Goal: Answer question/provide support: Share knowledge or assist other users

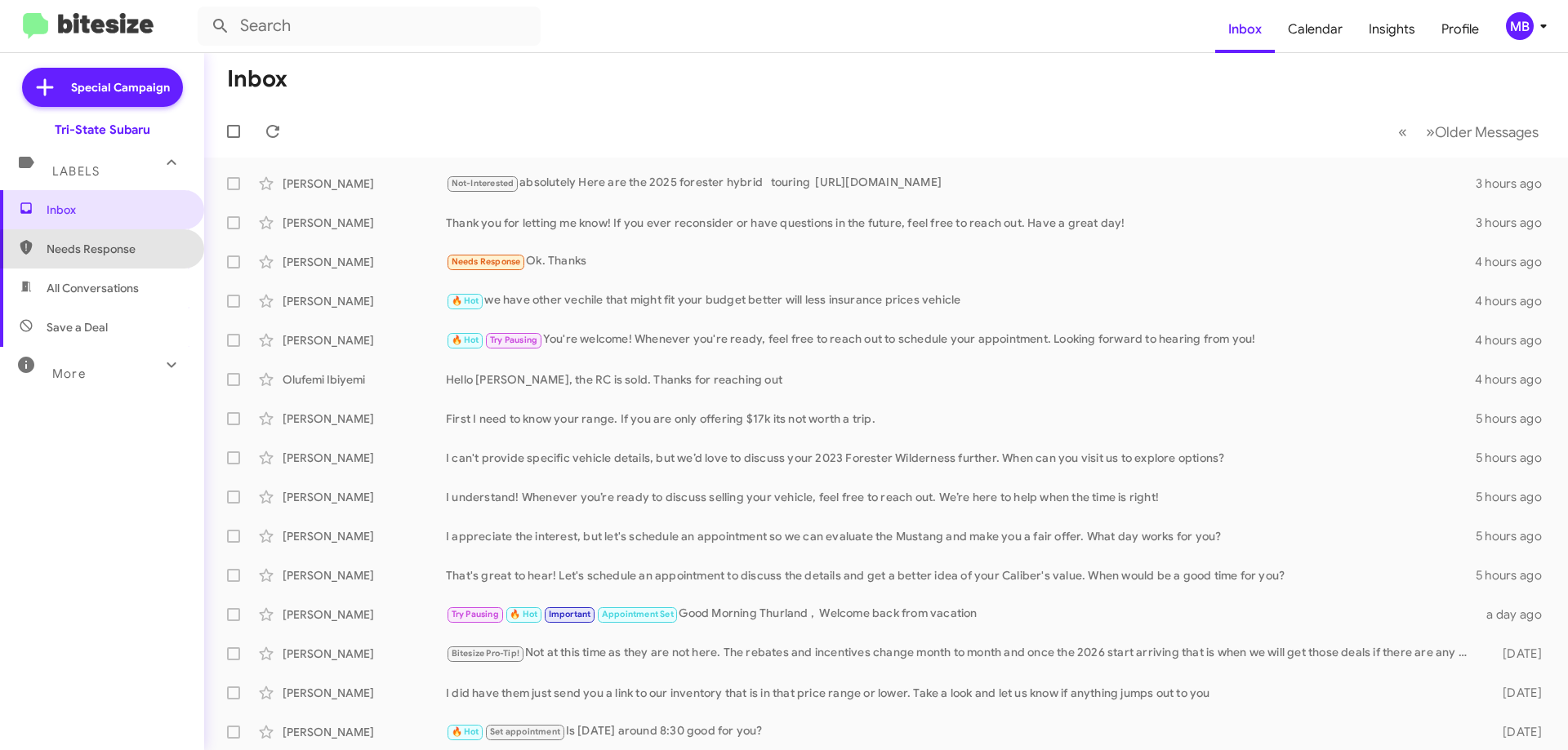
click at [136, 253] on span "Needs Response" at bounding box center [116, 249] width 139 height 16
type input "in:needs-response"
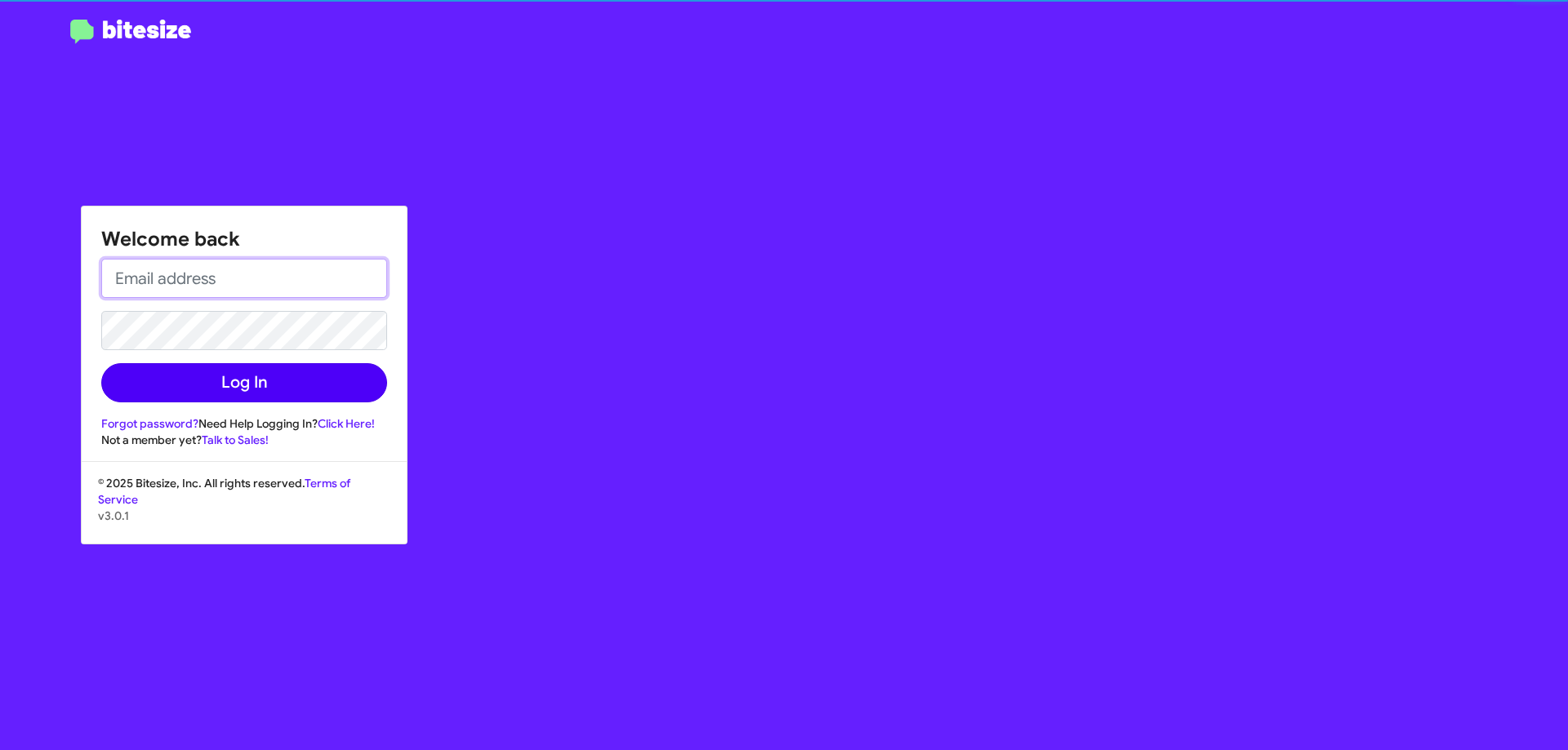
type input "[EMAIL_ADDRESS][DOMAIN_NAME]"
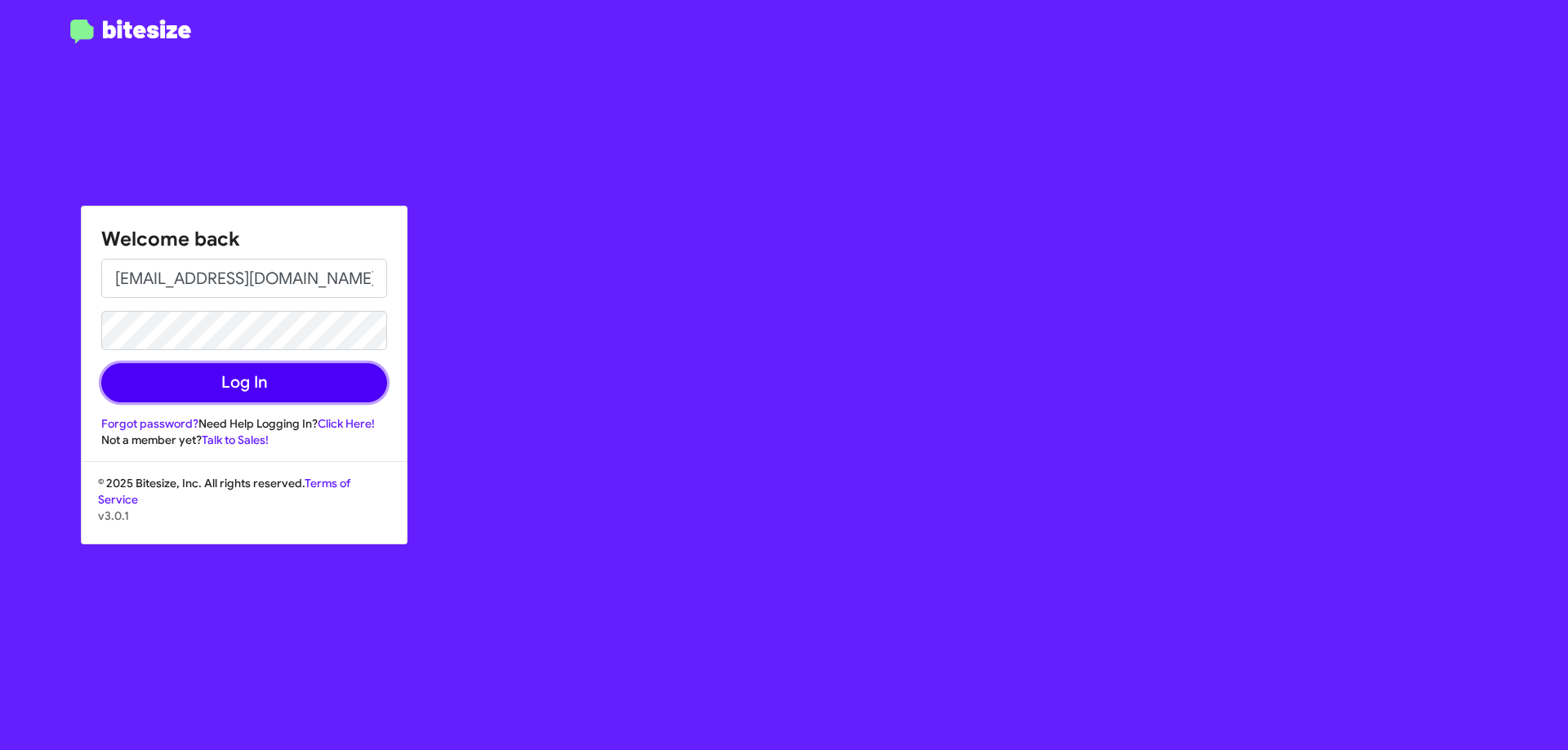
click at [230, 385] on button "Log In" at bounding box center [244, 383] width 286 height 39
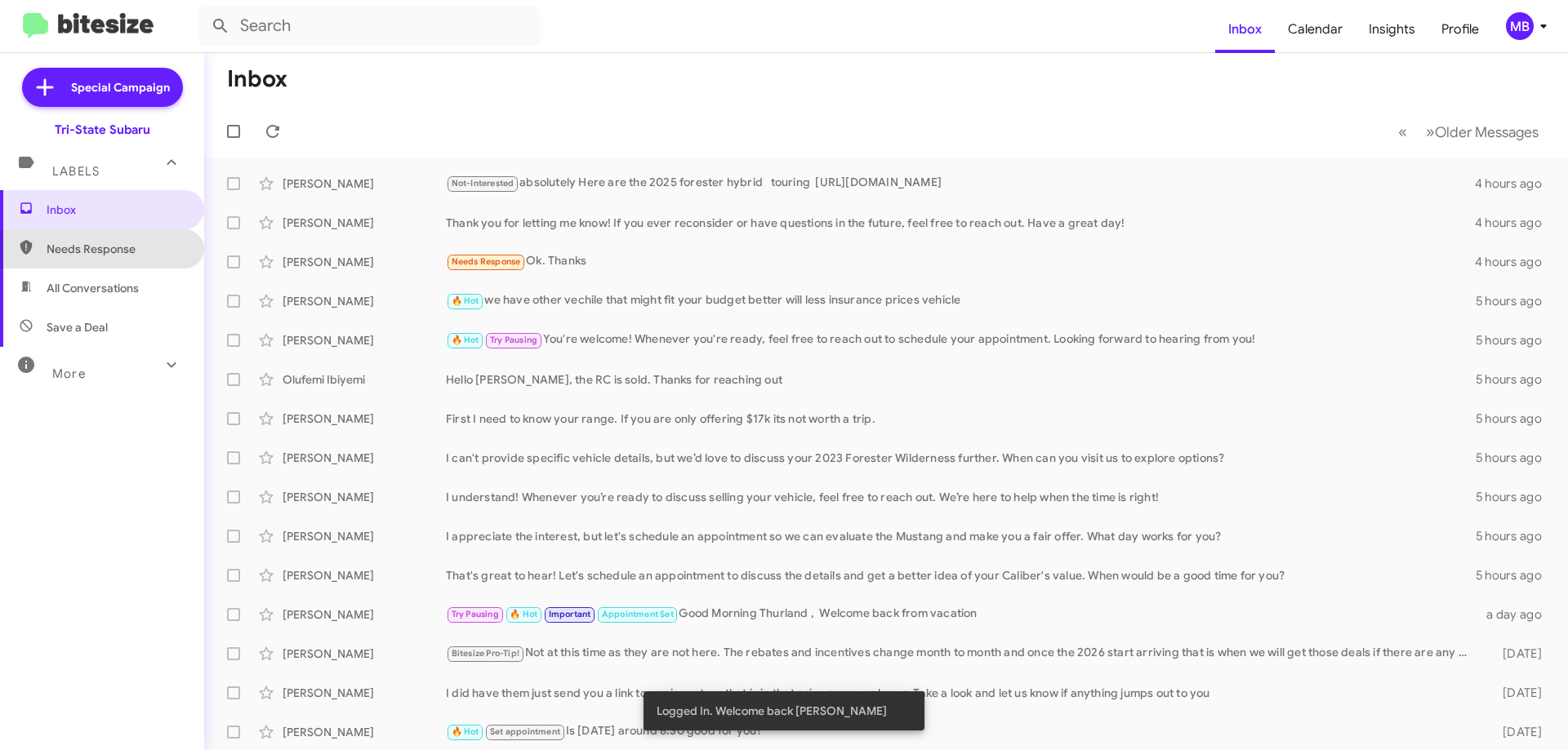
click at [139, 249] on span "Needs Response" at bounding box center [116, 249] width 139 height 16
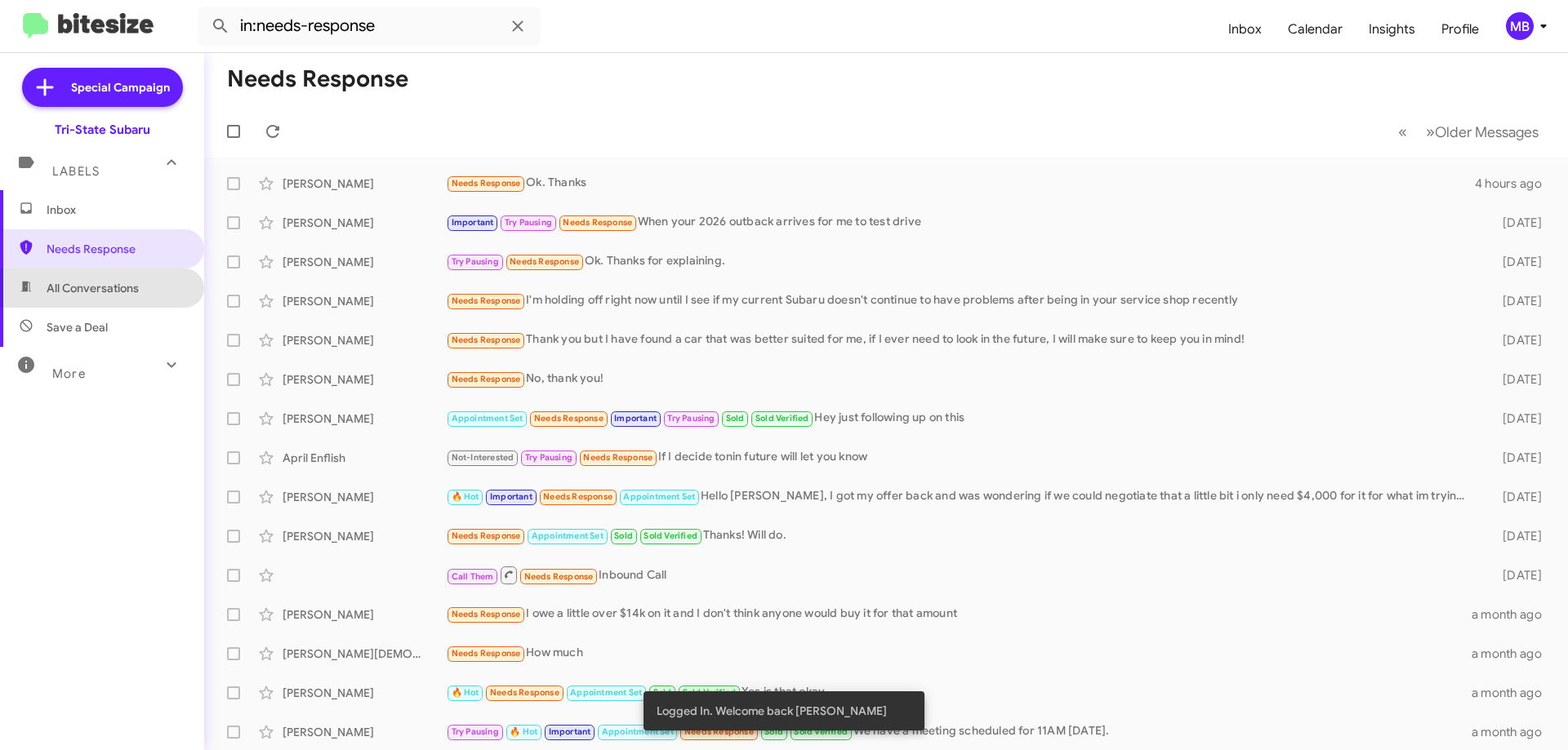
click at [146, 294] on span "All Conversations" at bounding box center [102, 288] width 204 height 39
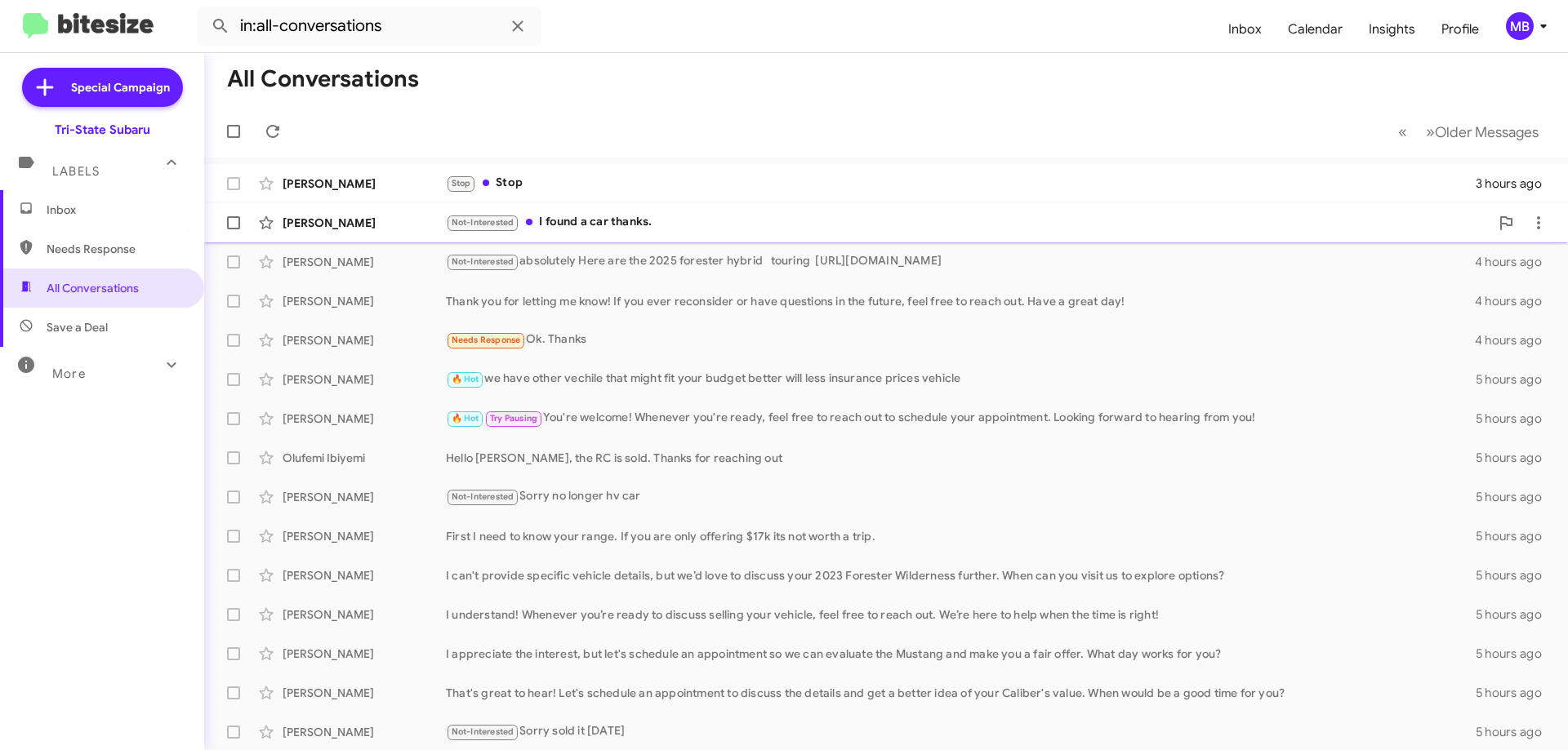
click at [373, 223] on div "[PERSON_NAME]" at bounding box center [364, 223] width 164 height 16
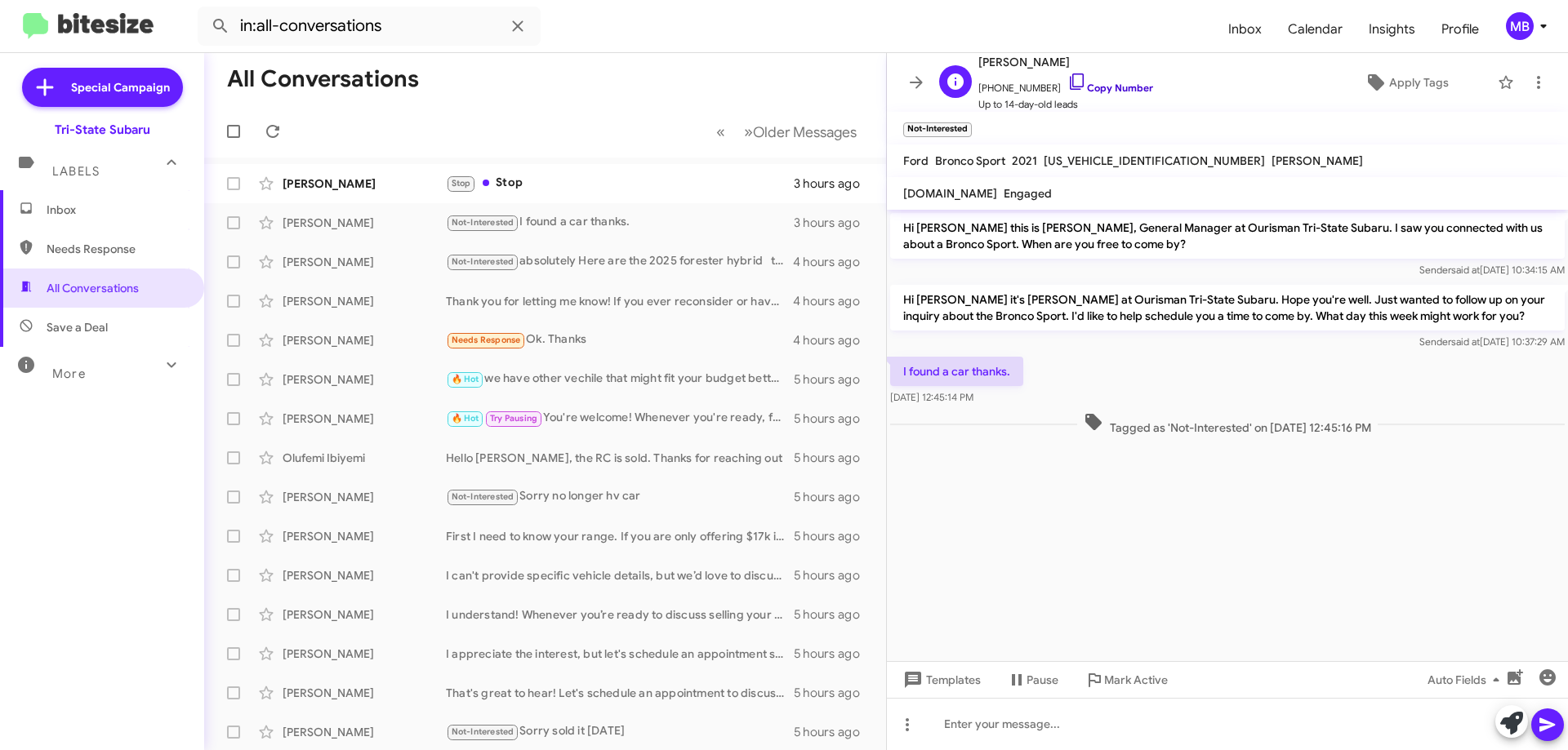
click at [1122, 89] on link "Copy Number" at bounding box center [1110, 87] width 86 height 12
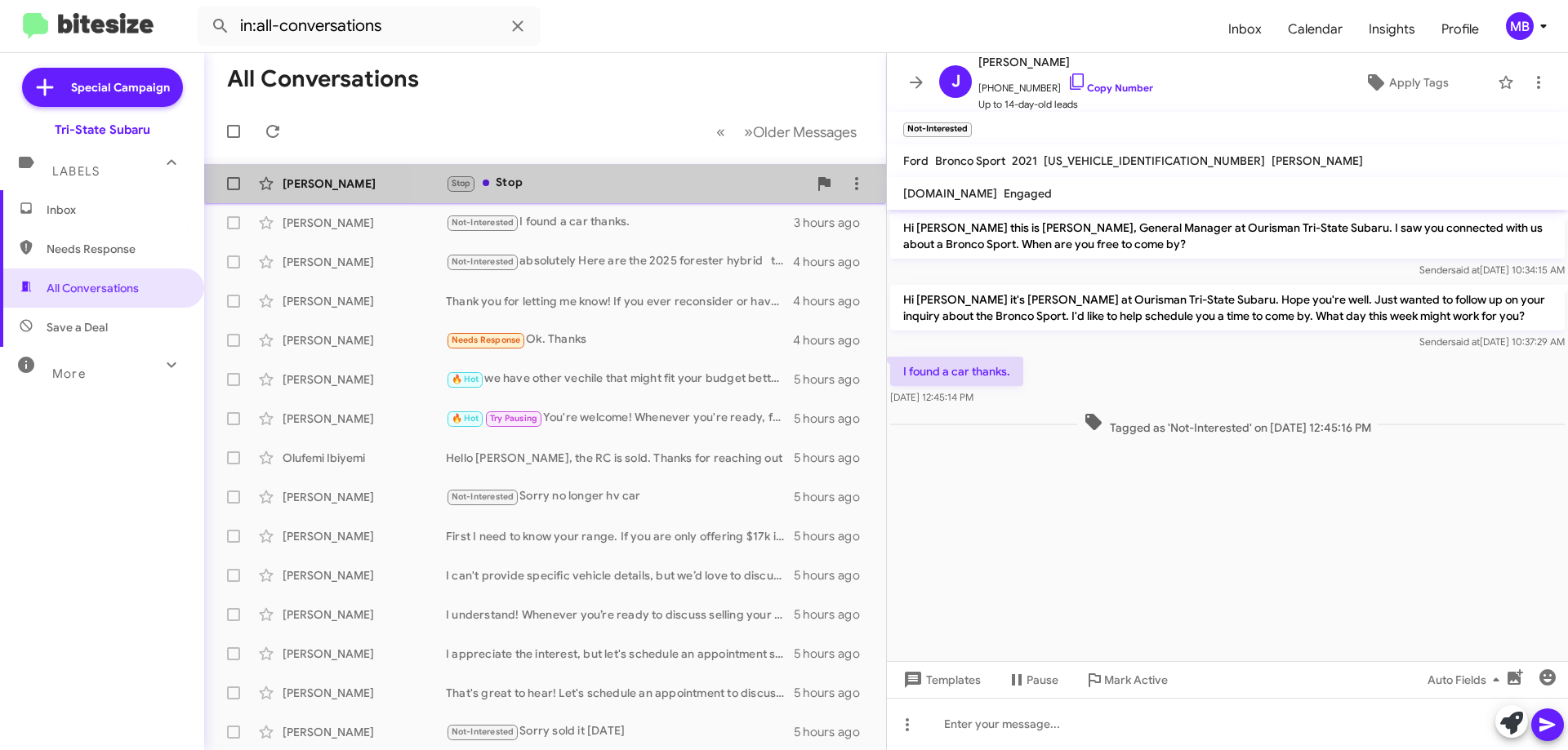
click at [647, 177] on div "Stop Stop" at bounding box center [627, 184] width 362 height 19
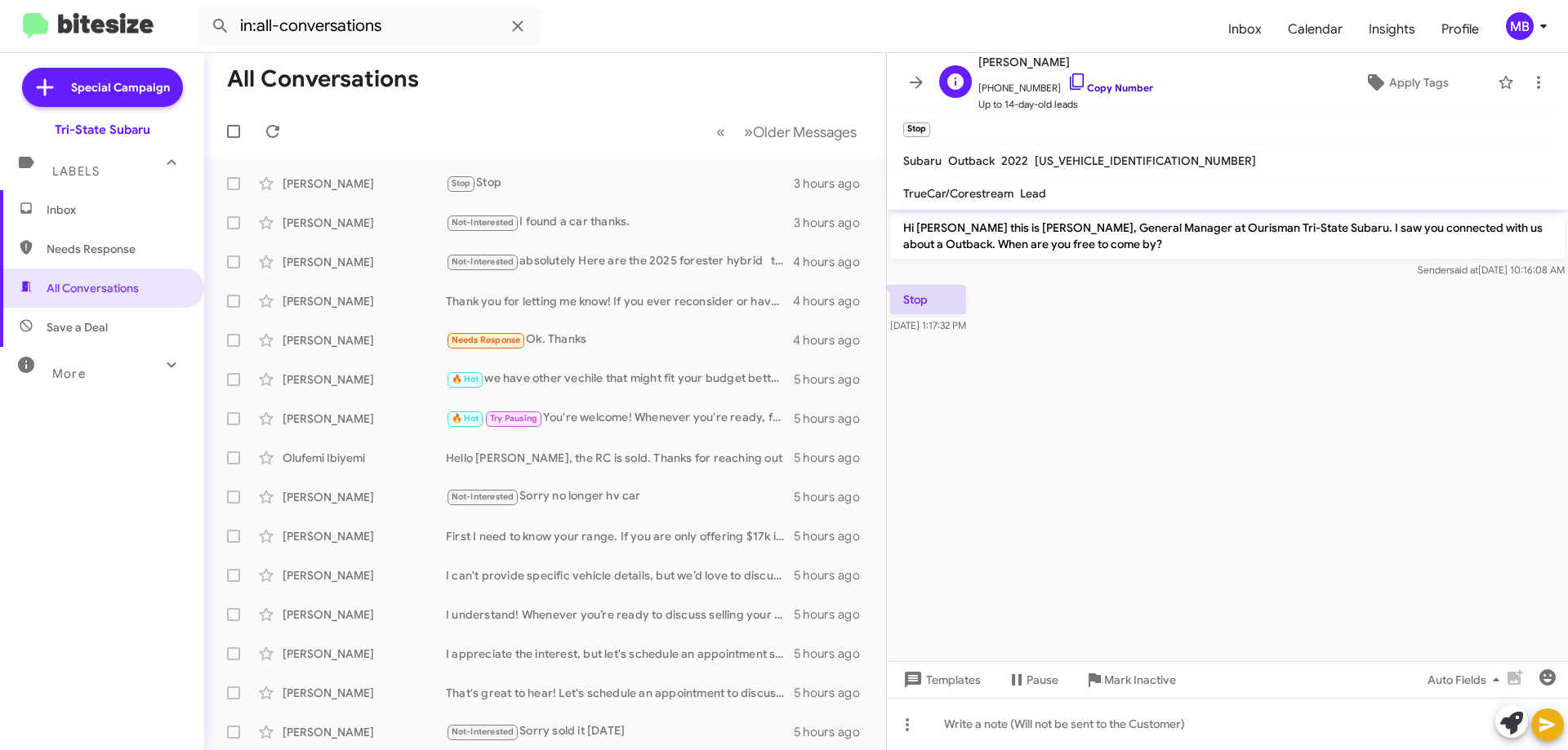
click at [1112, 82] on link "Copy Number" at bounding box center [1110, 87] width 86 height 12
drag, startPoint x: 1009, startPoint y: 329, endPoint x: 946, endPoint y: 327, distance: 63.0
click at [912, 326] on div "Stop [DATE] 1:17:32 PM" at bounding box center [1228, 309] width 681 height 55
click at [1013, 331] on div "Stop [DATE] 1:17:32 PM" at bounding box center [1228, 309] width 681 height 55
drag, startPoint x: 1011, startPoint y: 331, endPoint x: 894, endPoint y: 305, distance: 119.9
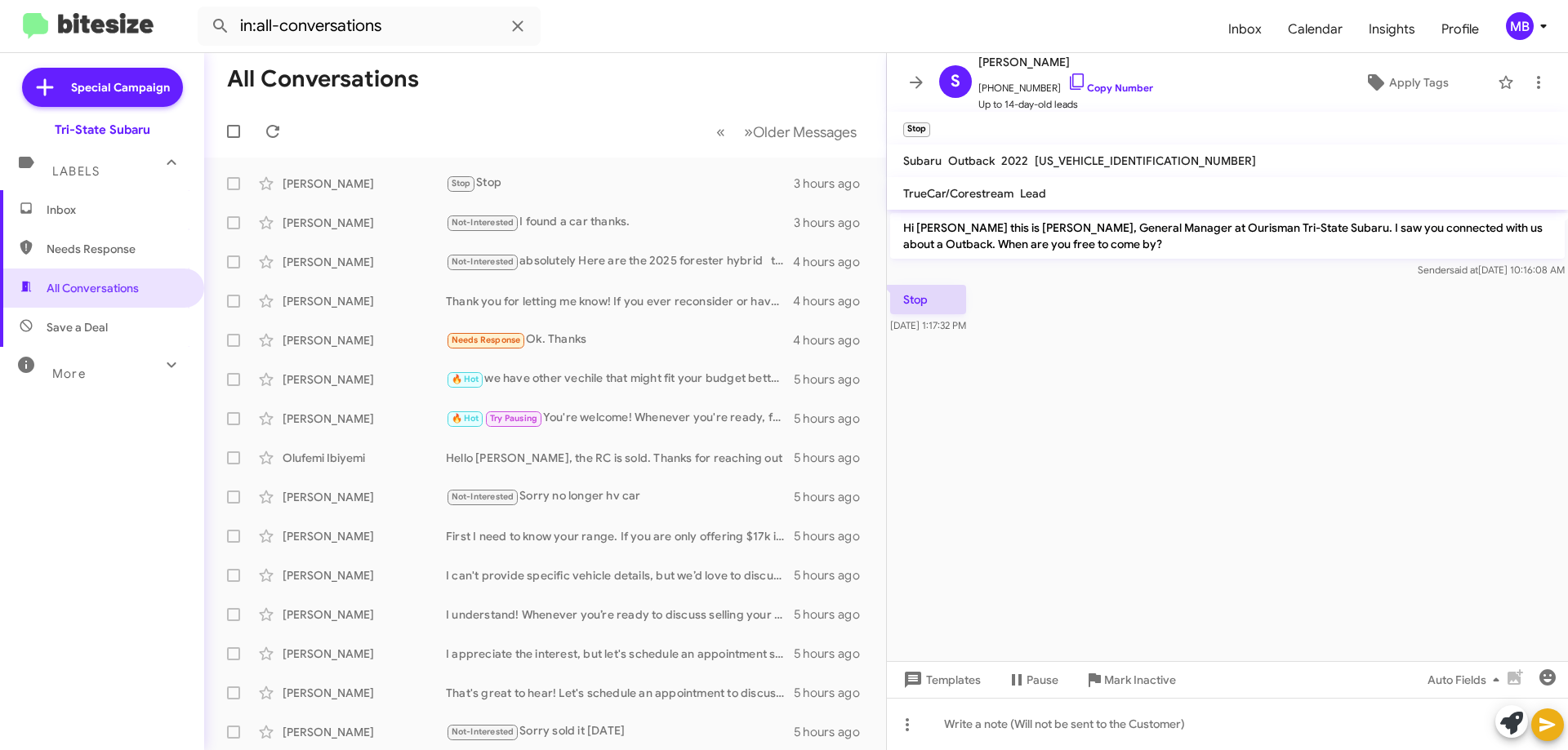
click at [894, 305] on div "Stop [DATE] 1:17:32 PM" at bounding box center [1228, 309] width 681 height 55
copy div "Stop [DATE] 1:17:32 PM"
click at [1168, 409] on cdk-virtual-scroll-viewport "Hi [PERSON_NAME] this is [PERSON_NAME], General Manager at Ourisman Tri-State S…" at bounding box center [1228, 435] width 681 height 451
click at [132, 260] on span "Needs Response" at bounding box center [102, 249] width 204 height 39
type input "in:needs-response"
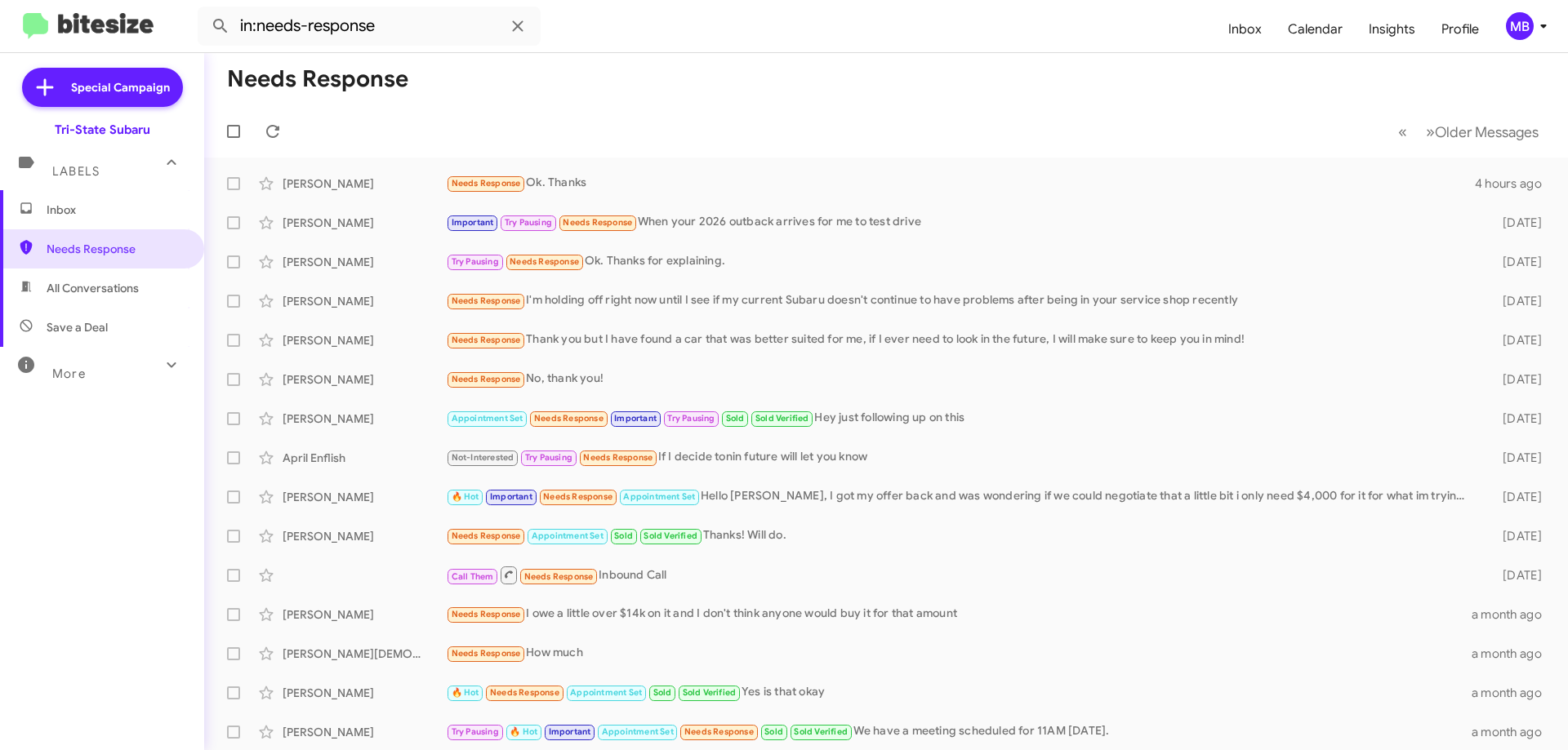
click at [90, 193] on span "Inbox" at bounding box center [102, 210] width 204 height 39
